Goal: Information Seeking & Learning: Find specific fact

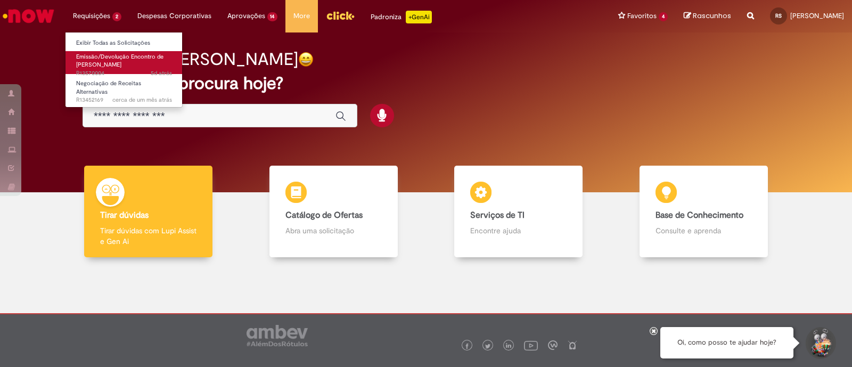
click at [111, 65] on span "Emissão/Devolução Encontro de [PERSON_NAME]" at bounding box center [119, 61] width 87 height 17
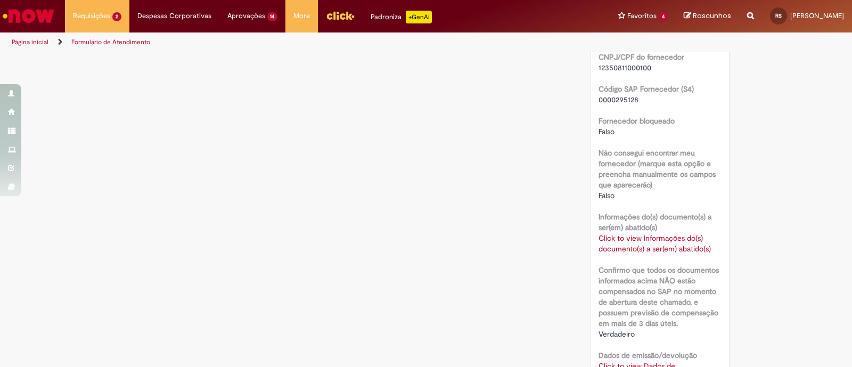
scroll to position [732, 0]
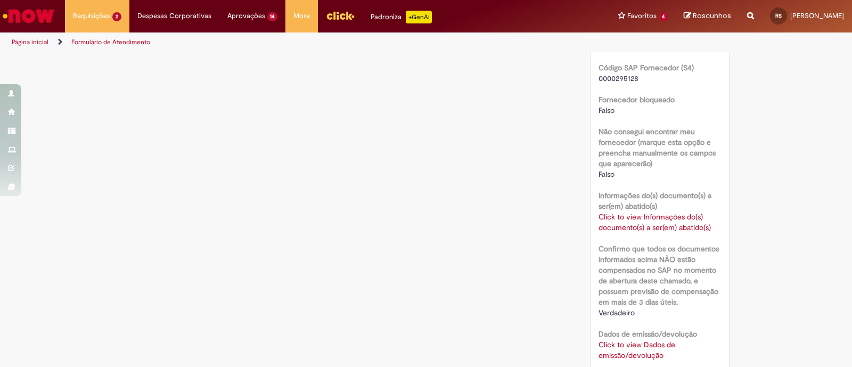
click at [645, 232] on link "Click to view Informações do(s) documento(s) a ser(em) abatido(s)" at bounding box center [654, 222] width 112 height 20
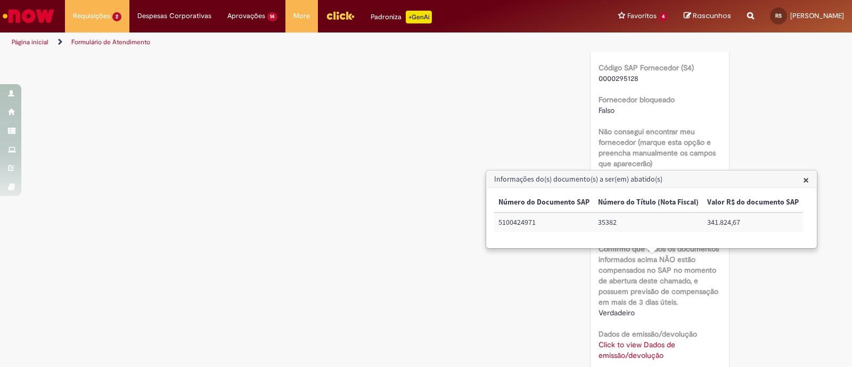
click at [608, 221] on td "35382" at bounding box center [648, 222] width 109 height 20
copy td "35382"
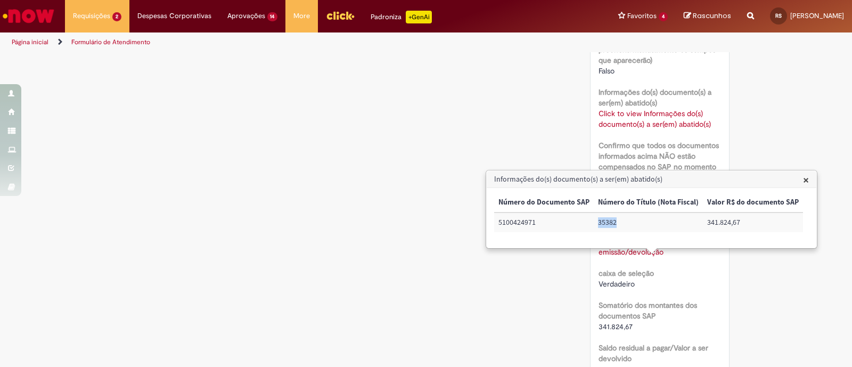
scroll to position [865, 0]
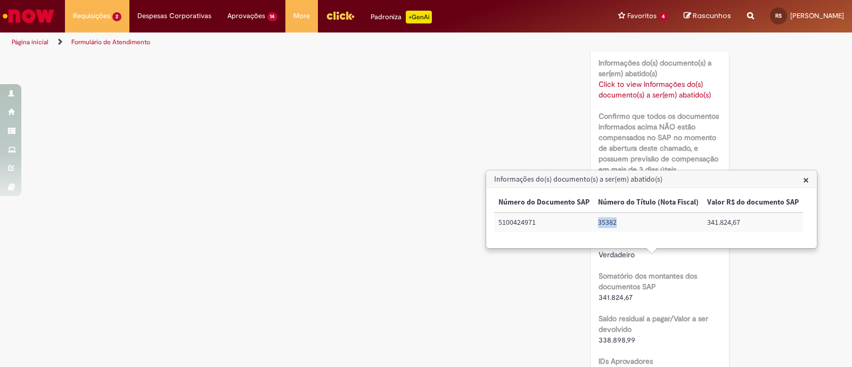
click at [637, 227] on link "Click to view Dados de emissão/devolução" at bounding box center [636, 217] width 77 height 20
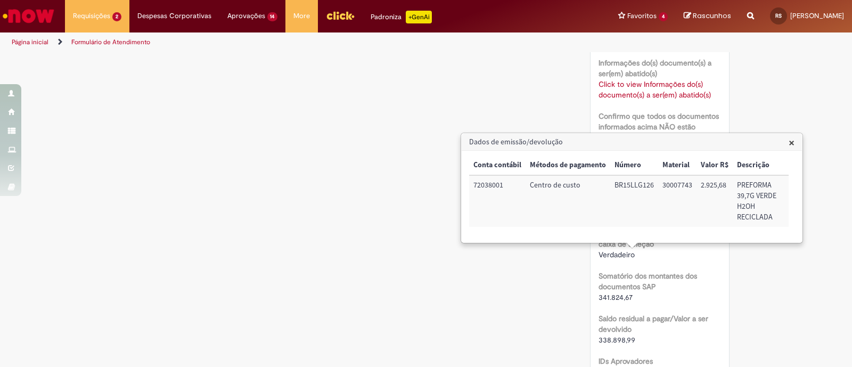
click at [488, 186] on td "72038001" at bounding box center [497, 201] width 56 height 52
copy td "72038001"
click at [635, 185] on td "BR15LLG126" at bounding box center [634, 201] width 48 height 52
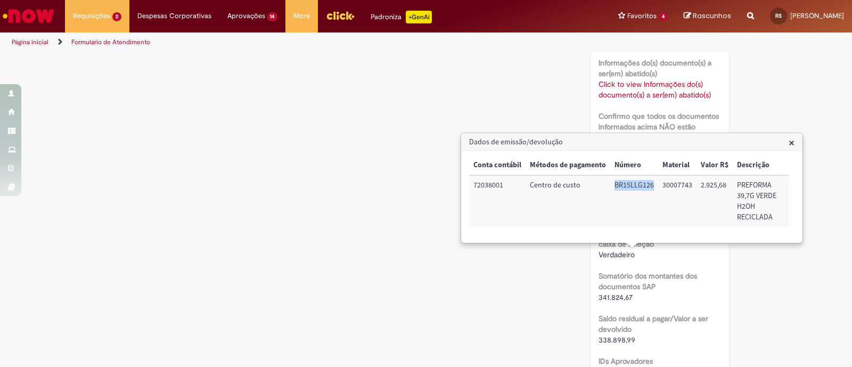
copy td "BR15LLG126"
